Goal: Information Seeking & Learning: Compare options

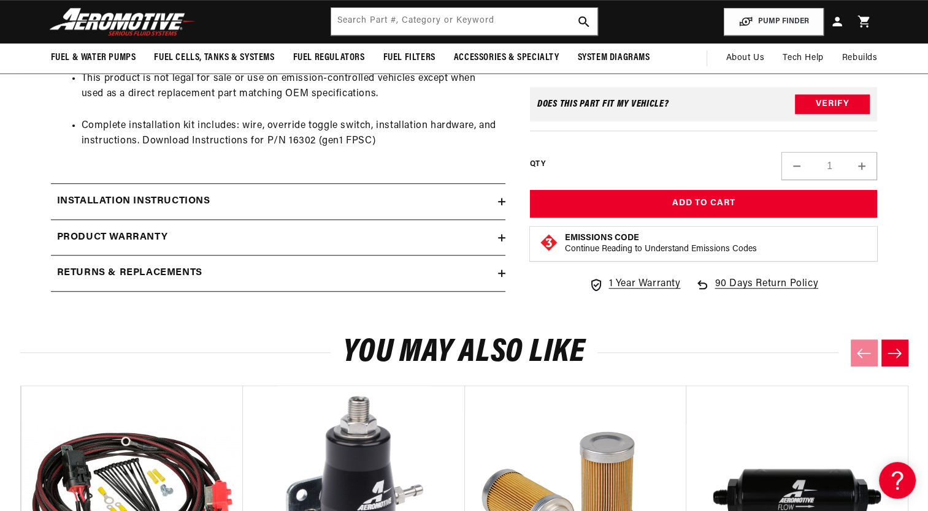
click at [500, 200] on icon at bounding box center [501, 201] width 7 height 7
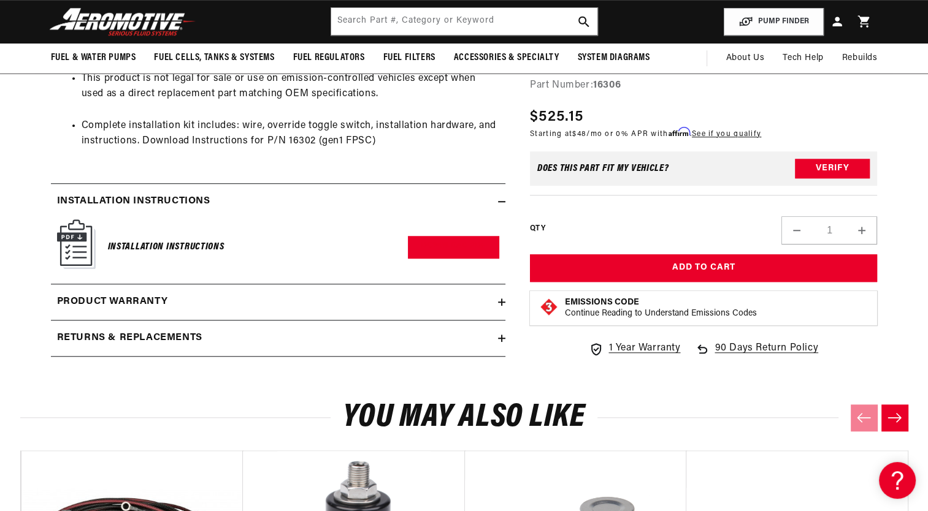
click at [74, 244] on img at bounding box center [76, 244] width 39 height 50
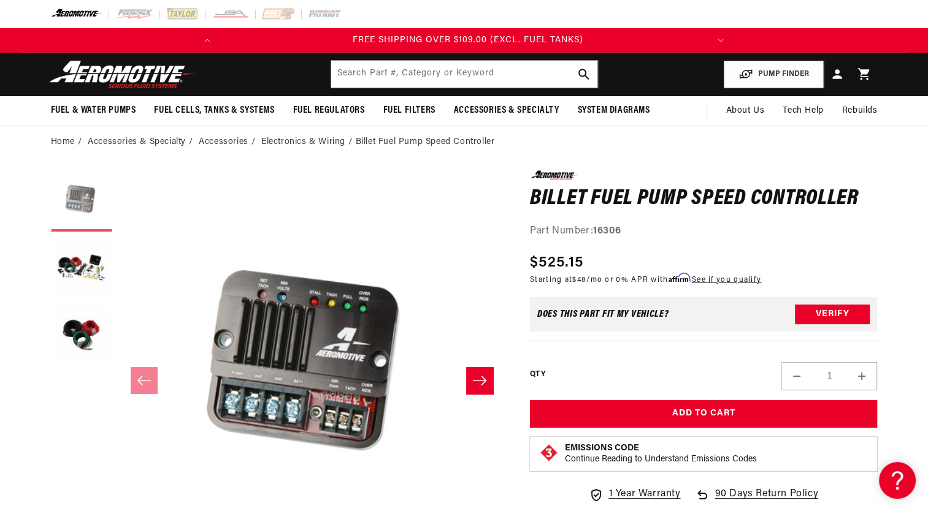
click at [86, 193] on button "Load image 1 in gallery view" at bounding box center [81, 200] width 61 height 61
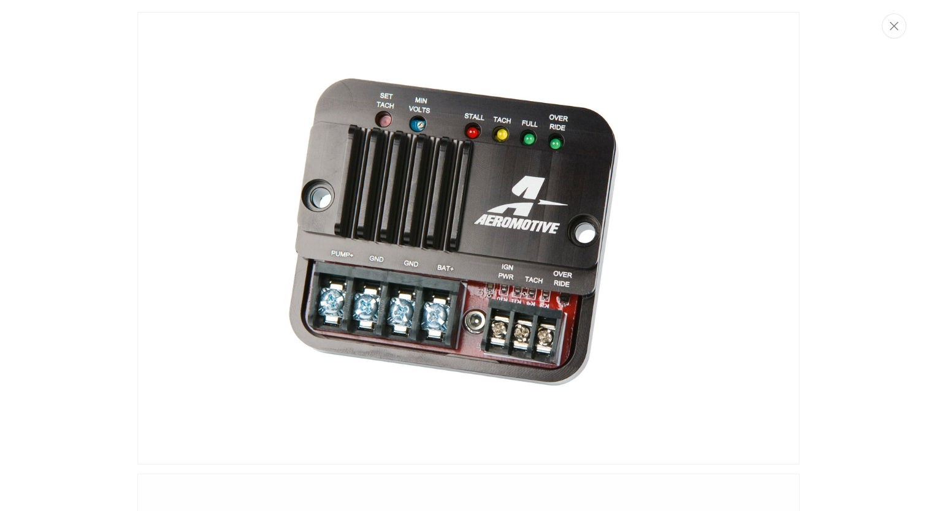
click at [760, 168] on img "Media gallery" at bounding box center [468, 238] width 662 height 452
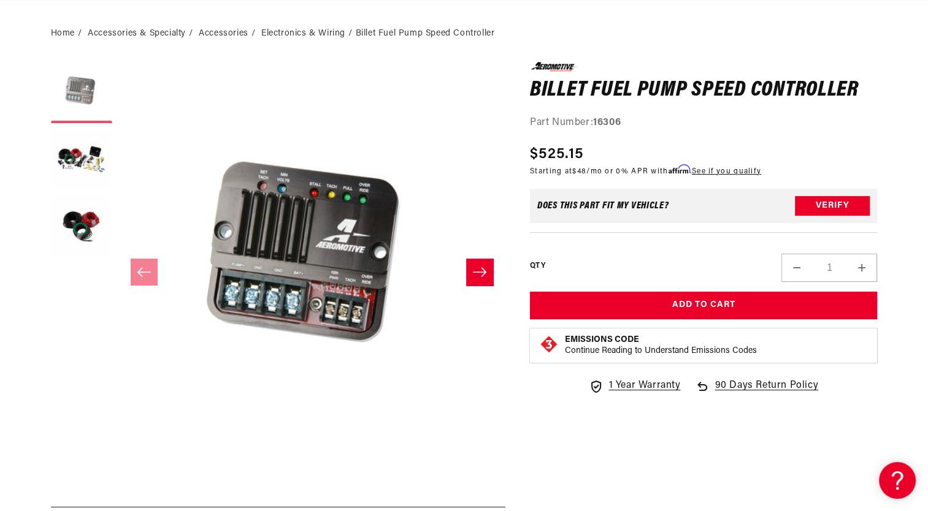
scroll to position [56, 0]
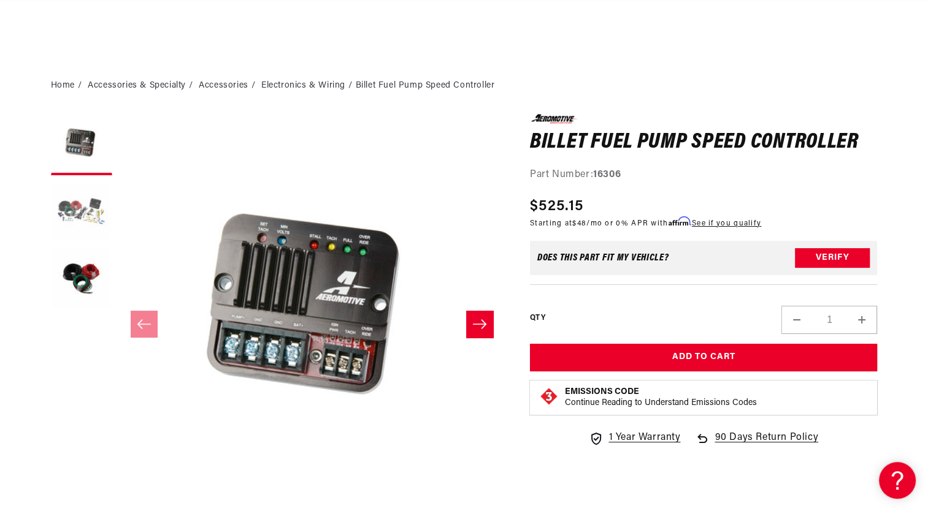
click at [71, 216] on button "Load image 2 in gallery view" at bounding box center [81, 211] width 61 height 61
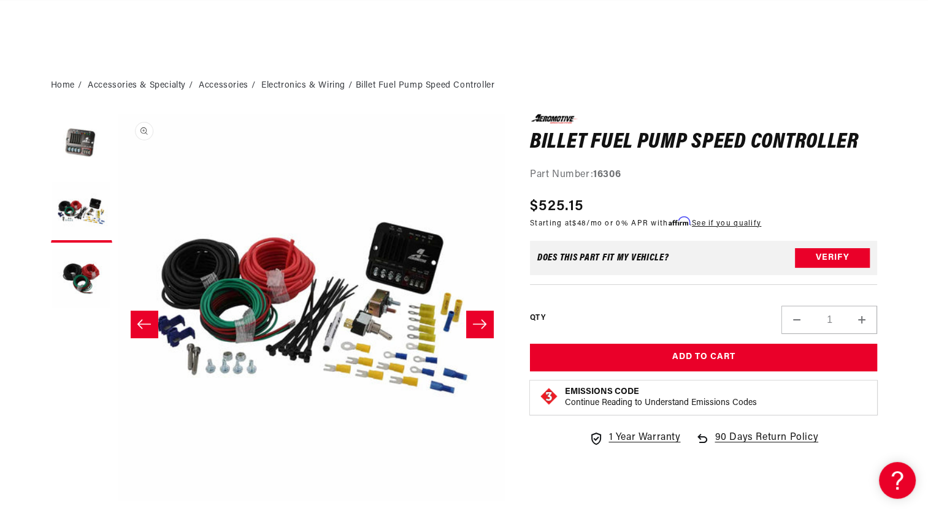
scroll to position [0, 0]
click at [118, 502] on button "Open media 2 in modal" at bounding box center [118, 502] width 0 height 0
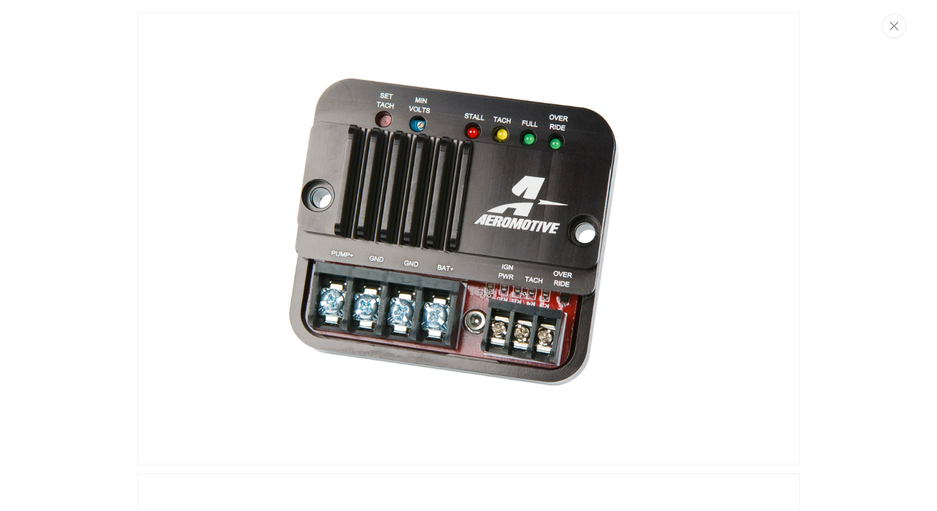
scroll to position [0, 485]
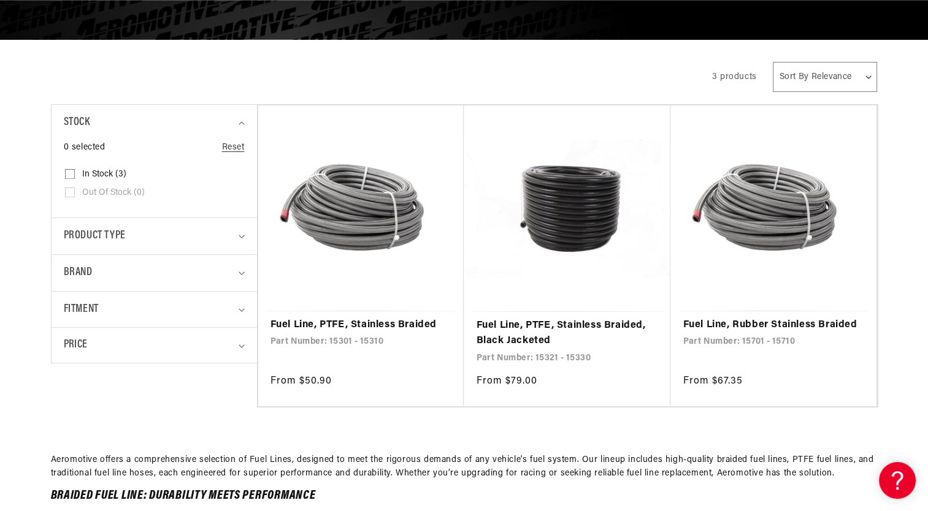
scroll to position [245, 0]
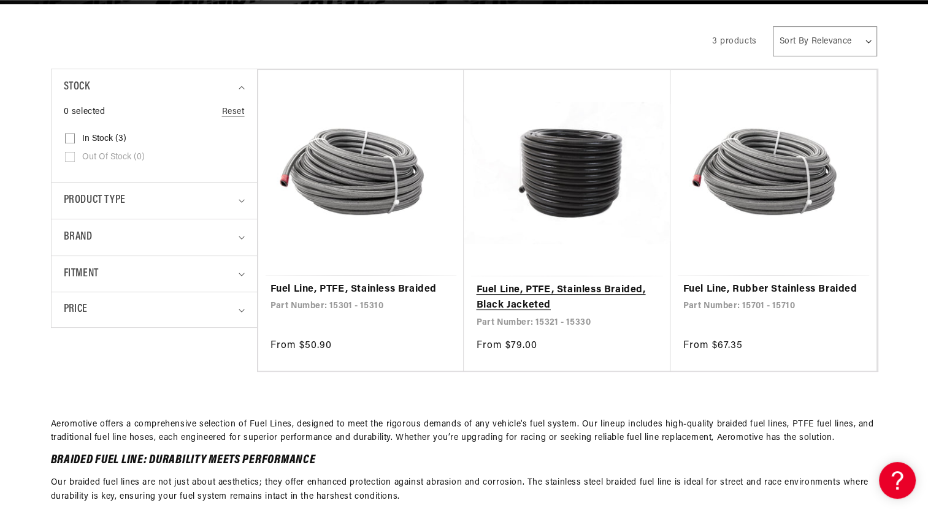
click at [581, 283] on link "Fuel Line, PTFE, Stainless Braided, Black Jacketed" at bounding box center [567, 298] width 182 height 31
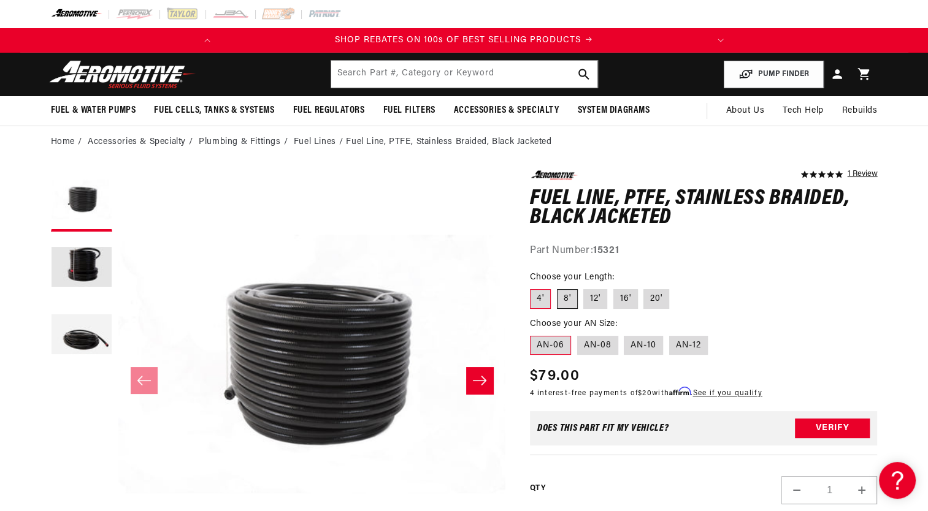
click at [565, 299] on label "8'" at bounding box center [567, 299] width 21 height 20
click at [557, 288] on input "8'" at bounding box center [557, 287] width 1 height 1
radio input "true"
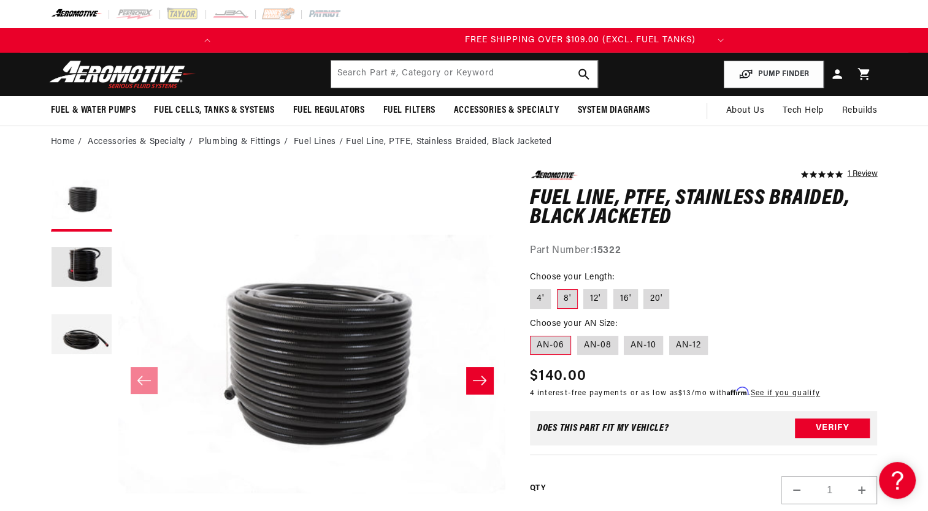
scroll to position [0, 485]
click at [656, 303] on label "20'" at bounding box center [656, 299] width 26 height 20
click at [644, 288] on input "20'" at bounding box center [644, 287] width 1 height 1
radio input "true"
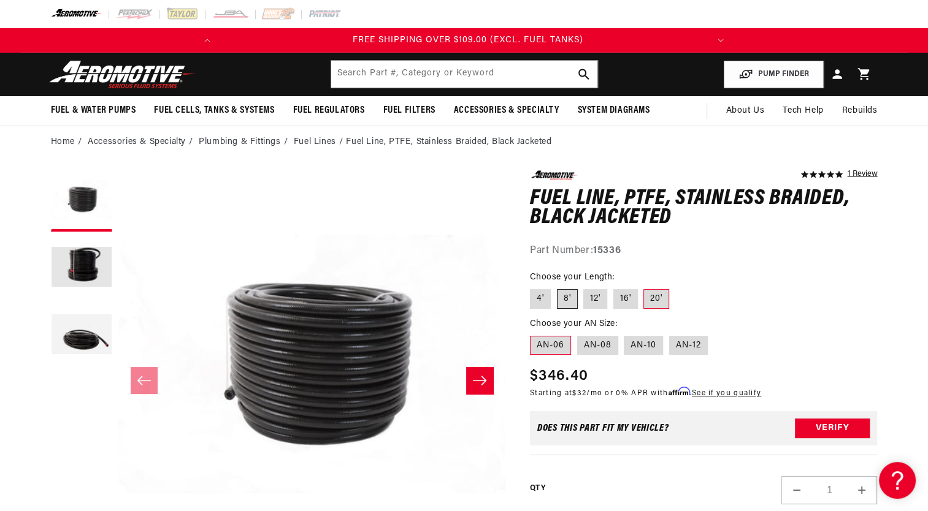
click at [566, 305] on label "8'" at bounding box center [567, 299] width 21 height 20
click at [557, 288] on input "8'" at bounding box center [557, 287] width 1 height 1
radio input "true"
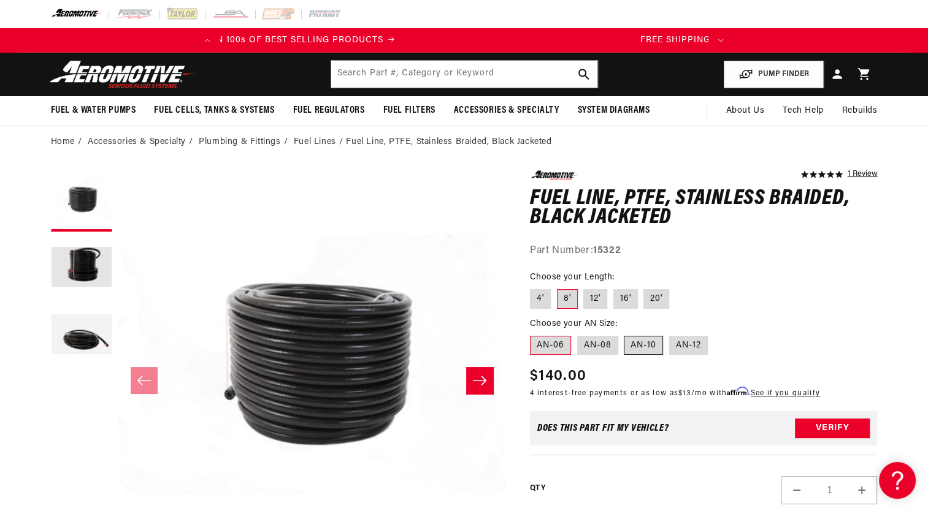
click at [647, 343] on label "AN-10" at bounding box center [643, 346] width 39 height 20
click at [625, 334] on input "AN-10" at bounding box center [624, 334] width 1 height 1
radio input "true"
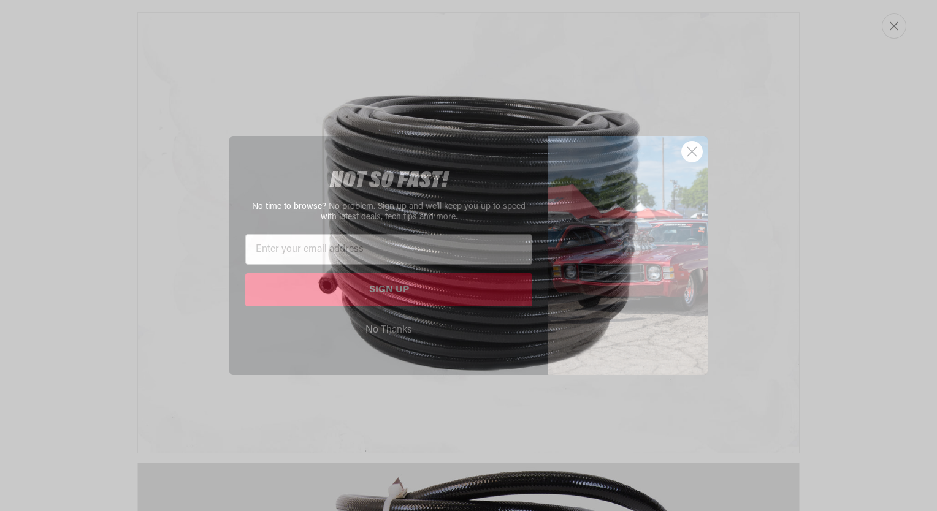
scroll to position [0, 485]
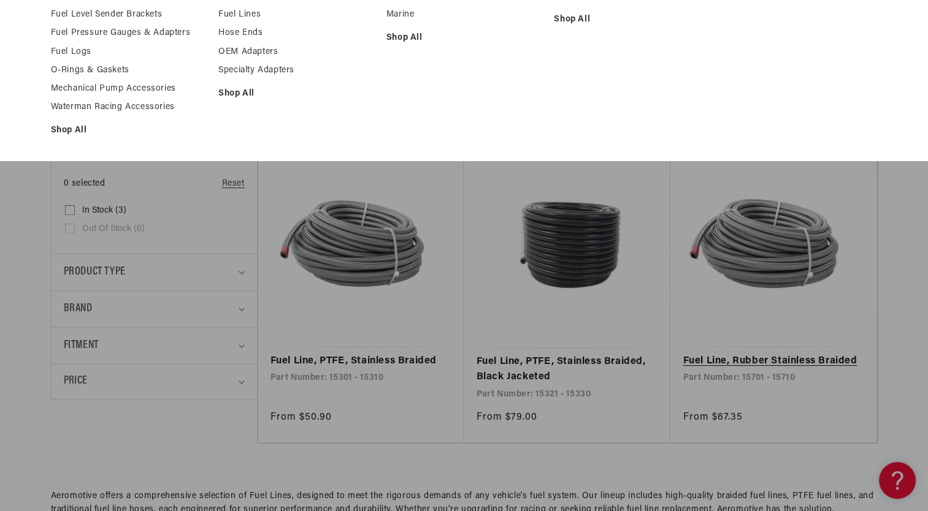
scroll to position [245, 0]
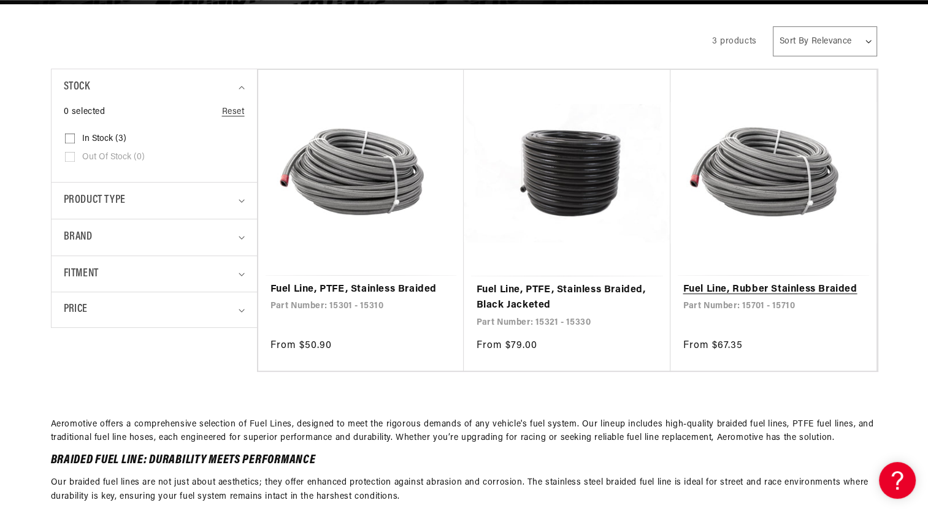
click at [780, 282] on link "Fuel Line, Rubber Stainless Braided" at bounding box center [772, 290] width 181 height 16
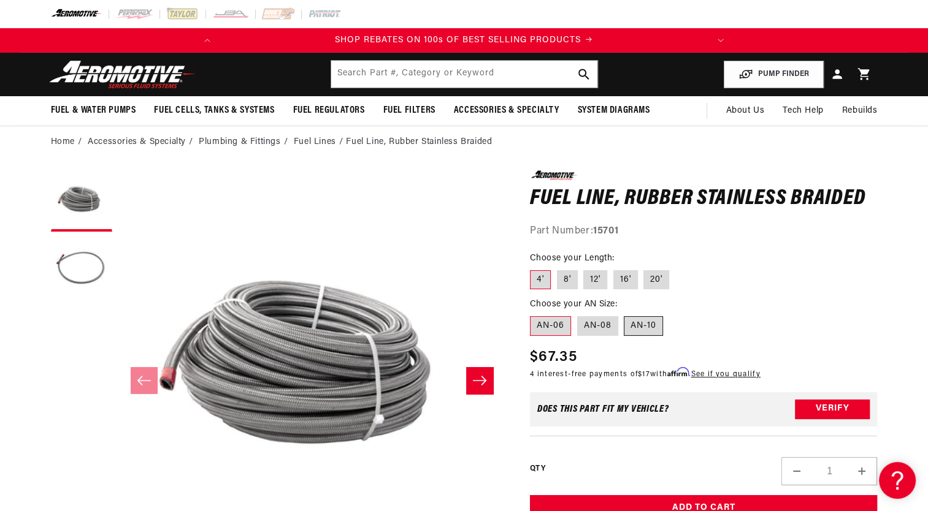
click at [640, 327] on label "AN-10" at bounding box center [643, 326] width 39 height 20
click at [625, 315] on input "AN-10" at bounding box center [624, 314] width 1 height 1
radio input "true"
click at [566, 279] on label "8'" at bounding box center [567, 280] width 21 height 20
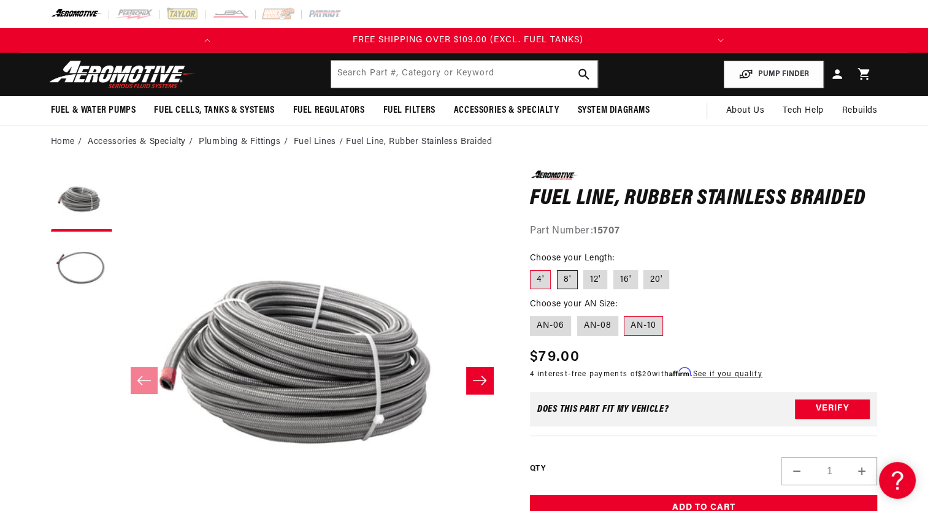
click at [557, 269] on input "8'" at bounding box center [557, 268] width 1 height 1
radio input "true"
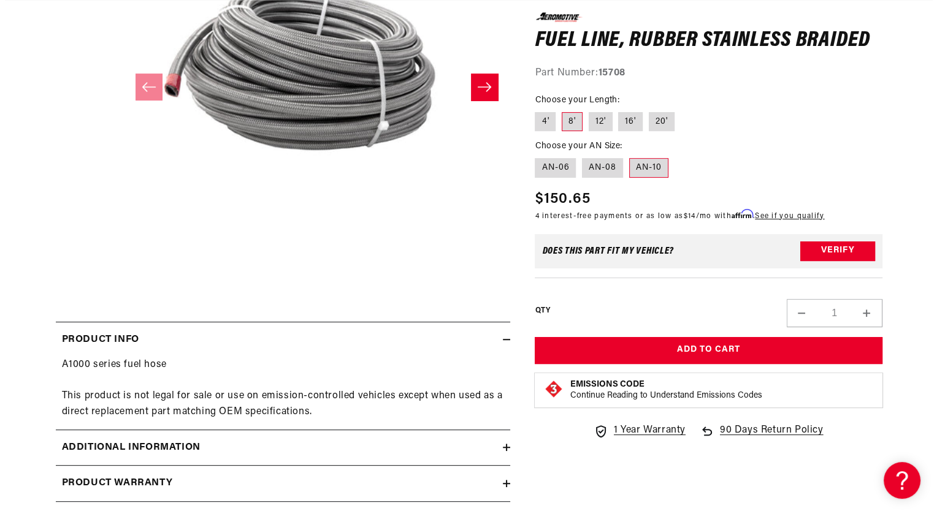
scroll to position [301, 0]
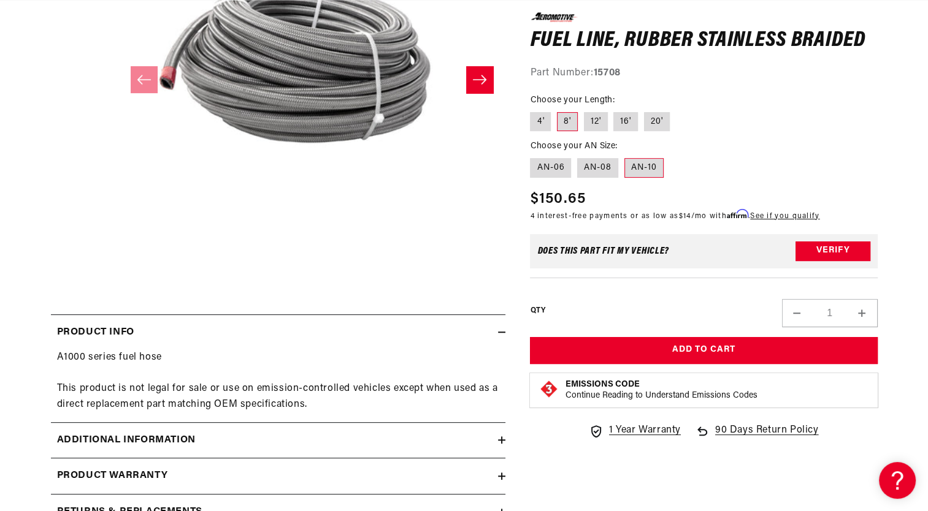
drag, startPoint x: 167, startPoint y: 140, endPoint x: 442, endPoint y: 128, distance: 275.5
click at [118, 257] on button "Open media 1 in modal" at bounding box center [118, 257] width 0 height 0
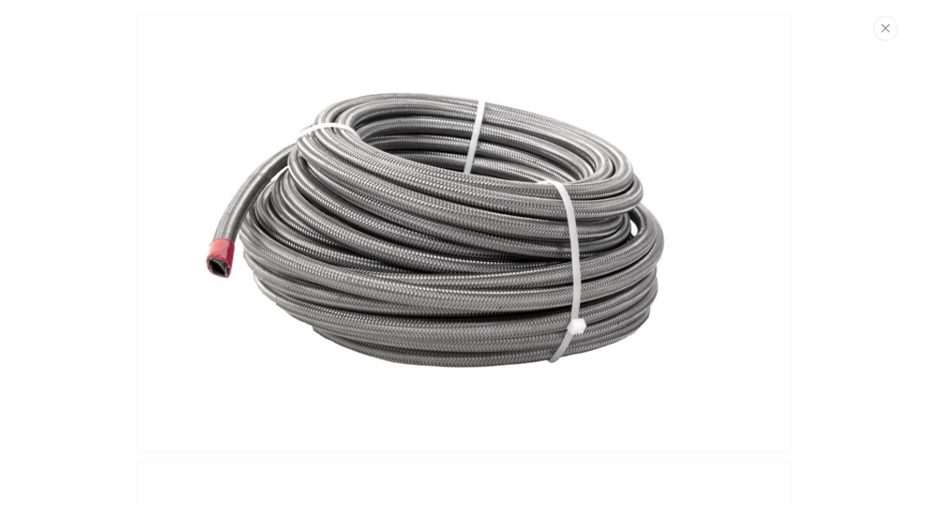
scroll to position [0, 0]
